Goal: Find contact information: Find contact information

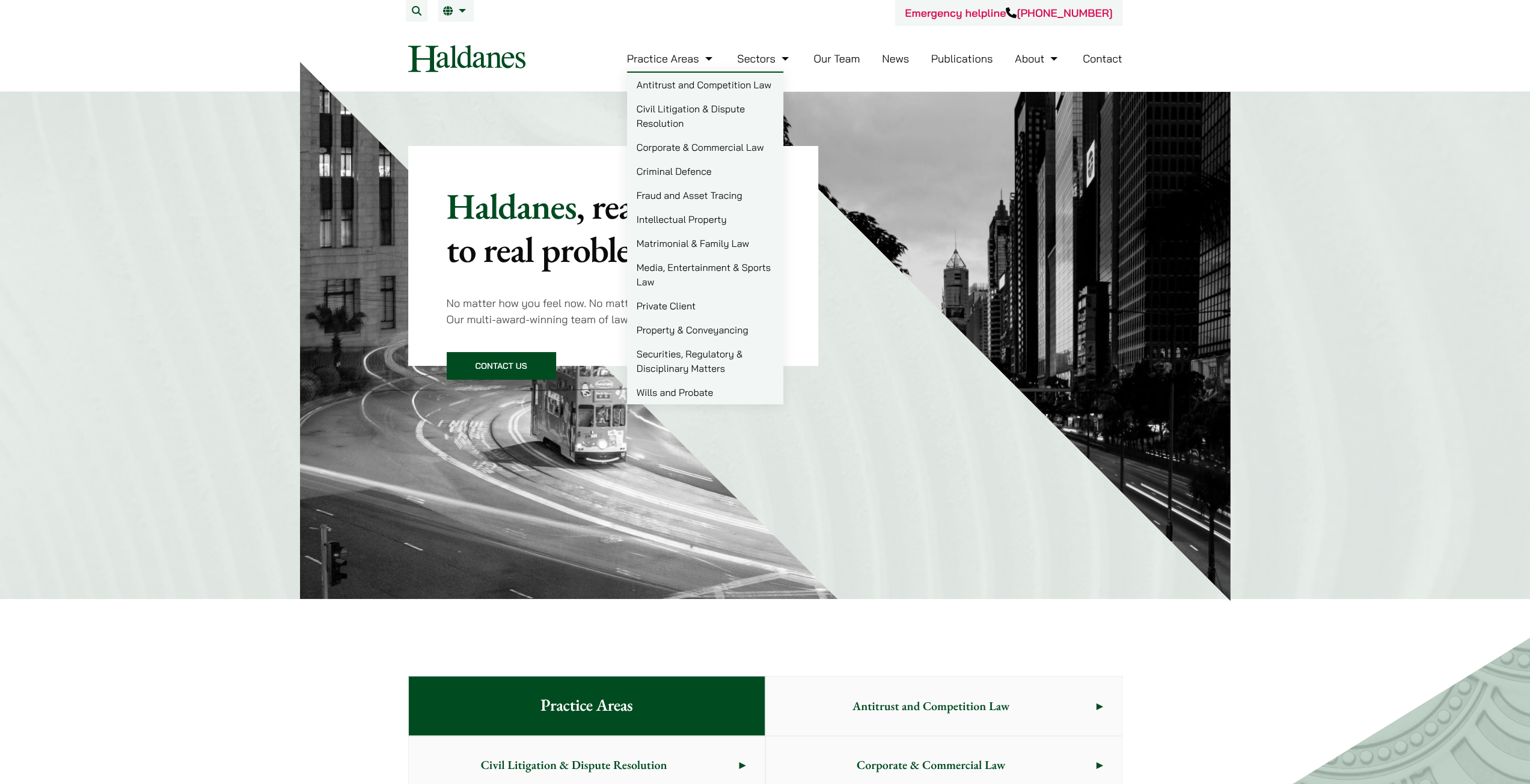
click at [680, 169] on link "Criminal Defence" at bounding box center [705, 171] width 156 height 24
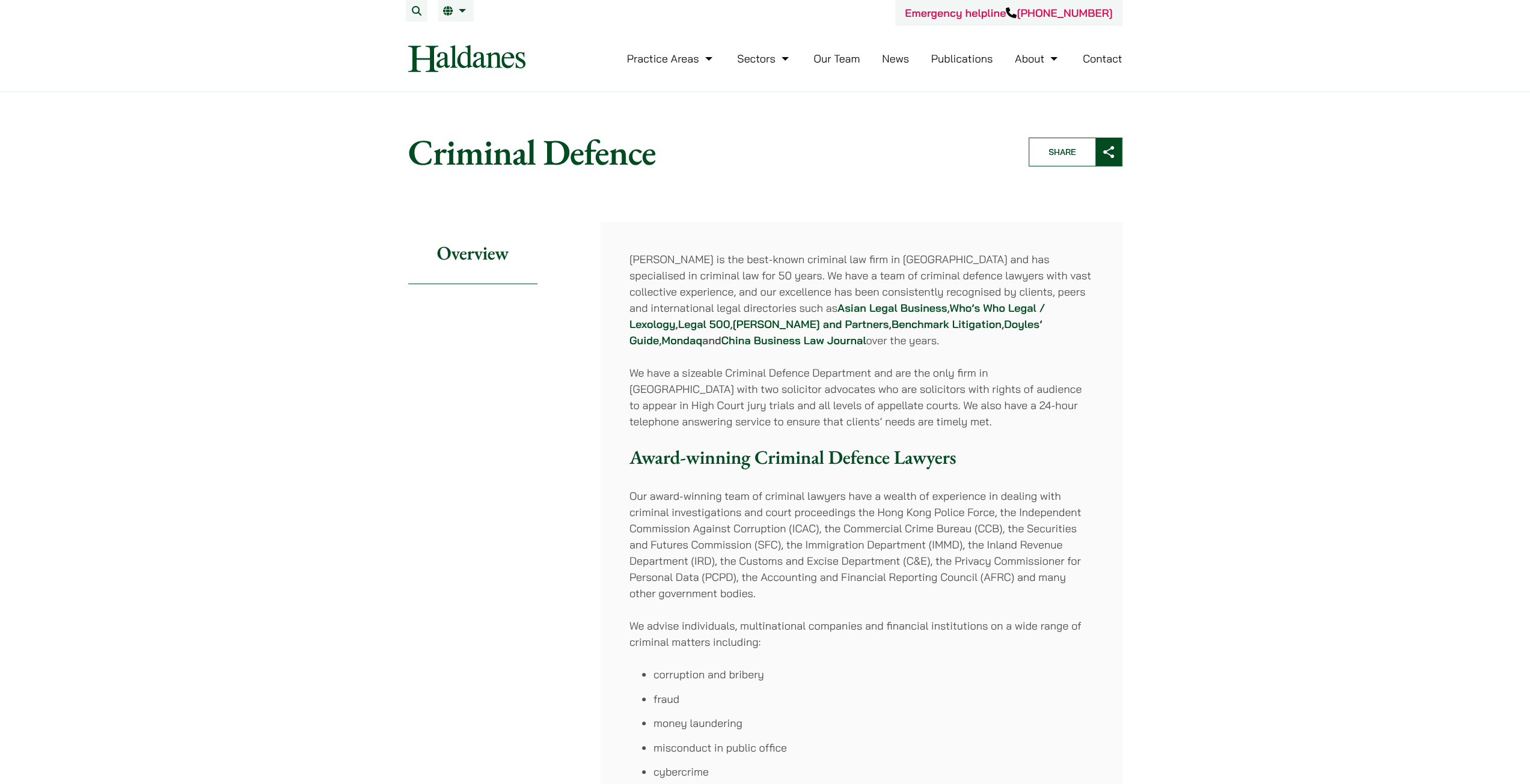
click at [1102, 56] on link "Contact" at bounding box center [1102, 58] width 40 height 14
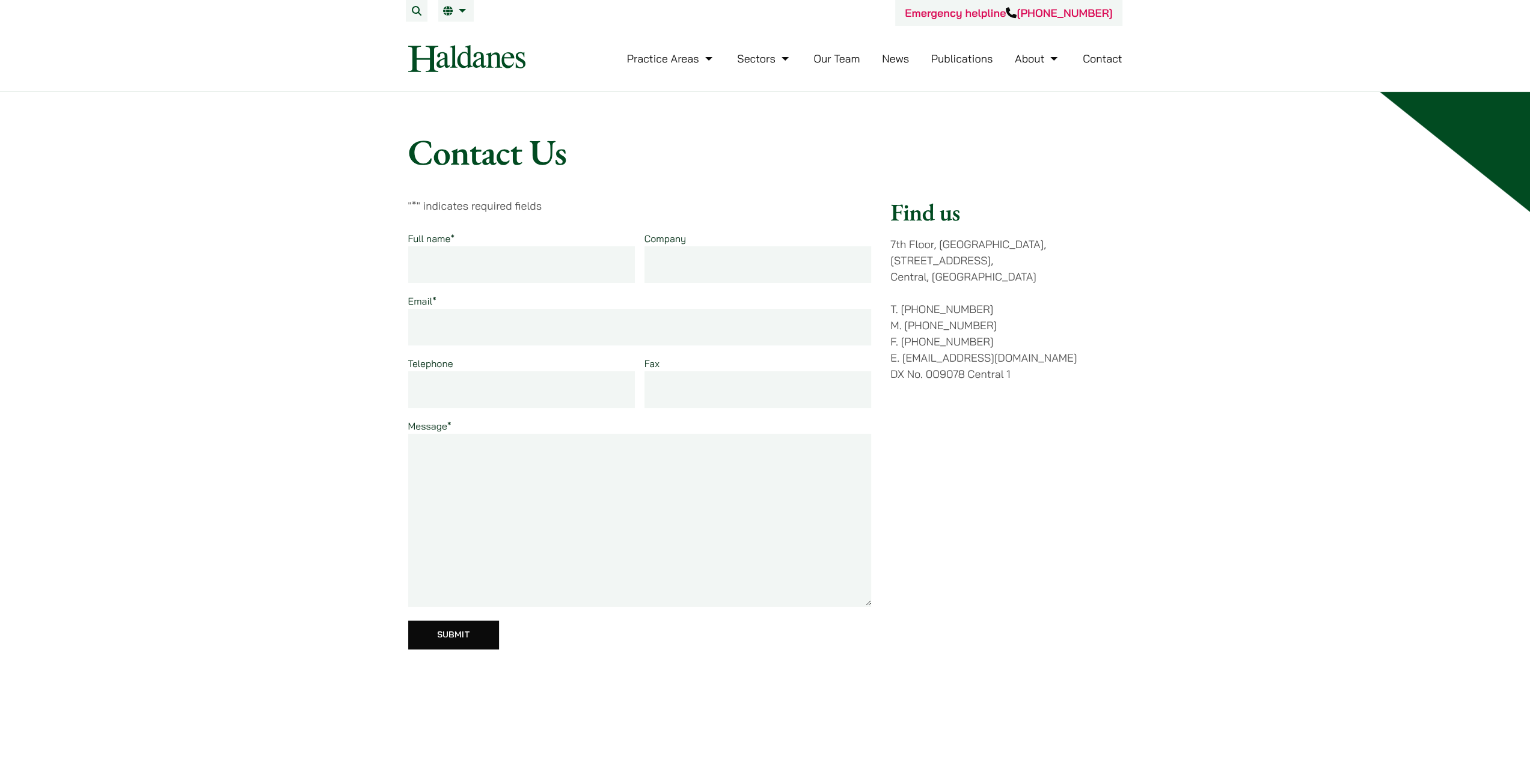
click at [1110, 62] on link "Contact" at bounding box center [1102, 58] width 40 height 14
